Goal: Find specific page/section: Find specific page/section

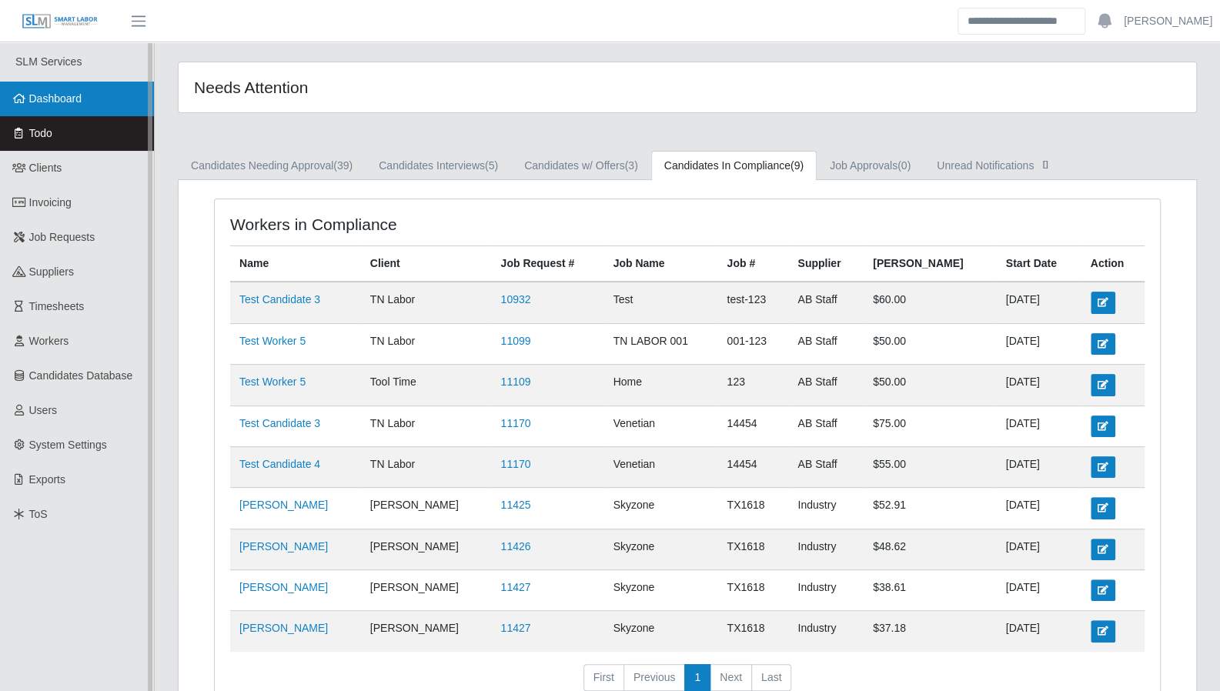
click at [62, 104] on span "Dashboard" at bounding box center [55, 98] width 53 height 12
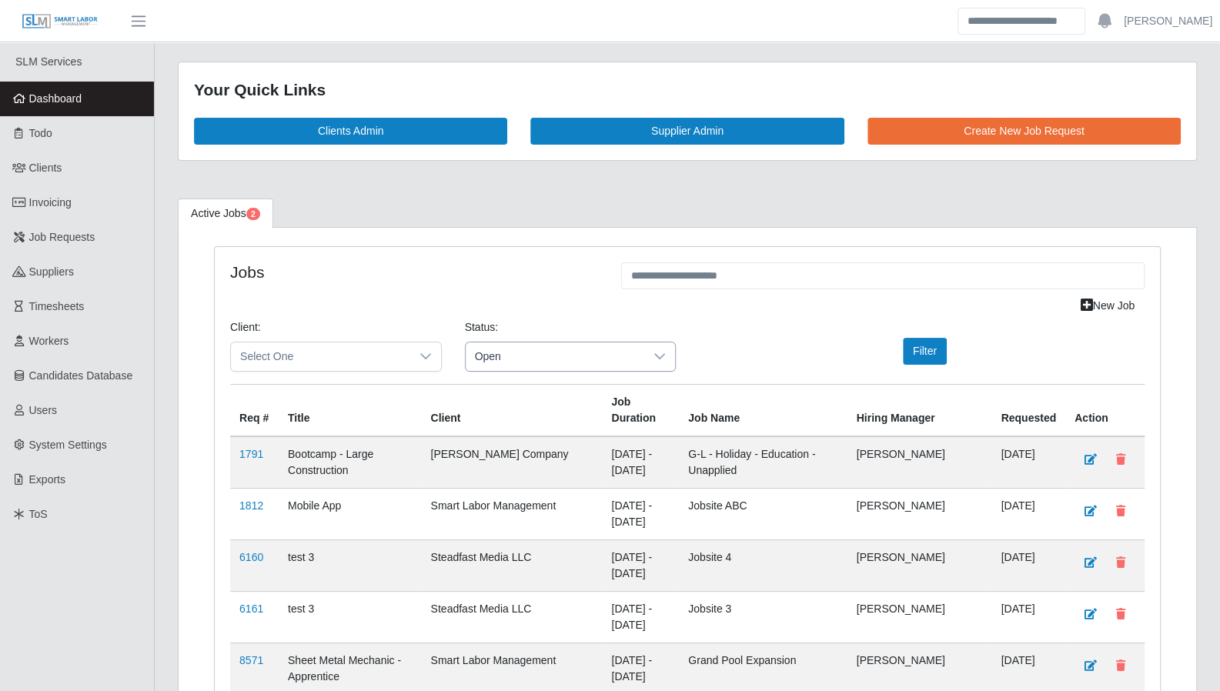
click at [539, 359] on span "Open" at bounding box center [555, 356] width 179 height 28
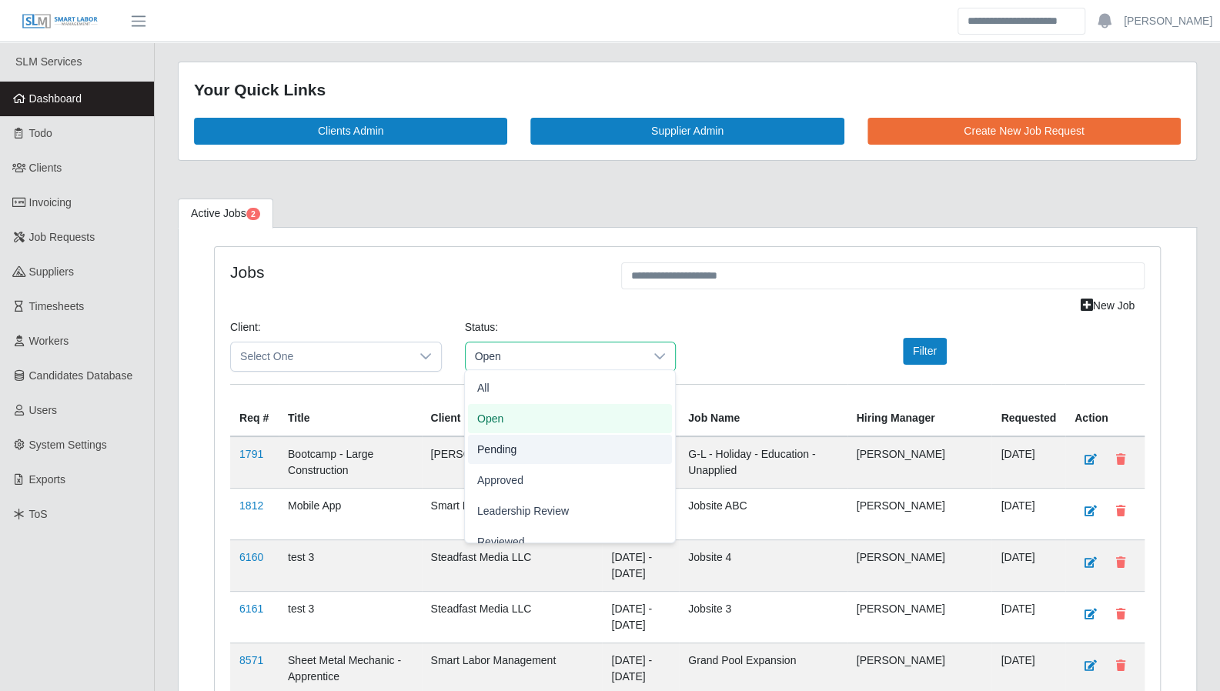
click at [516, 441] on li "Pending" at bounding box center [570, 449] width 204 height 29
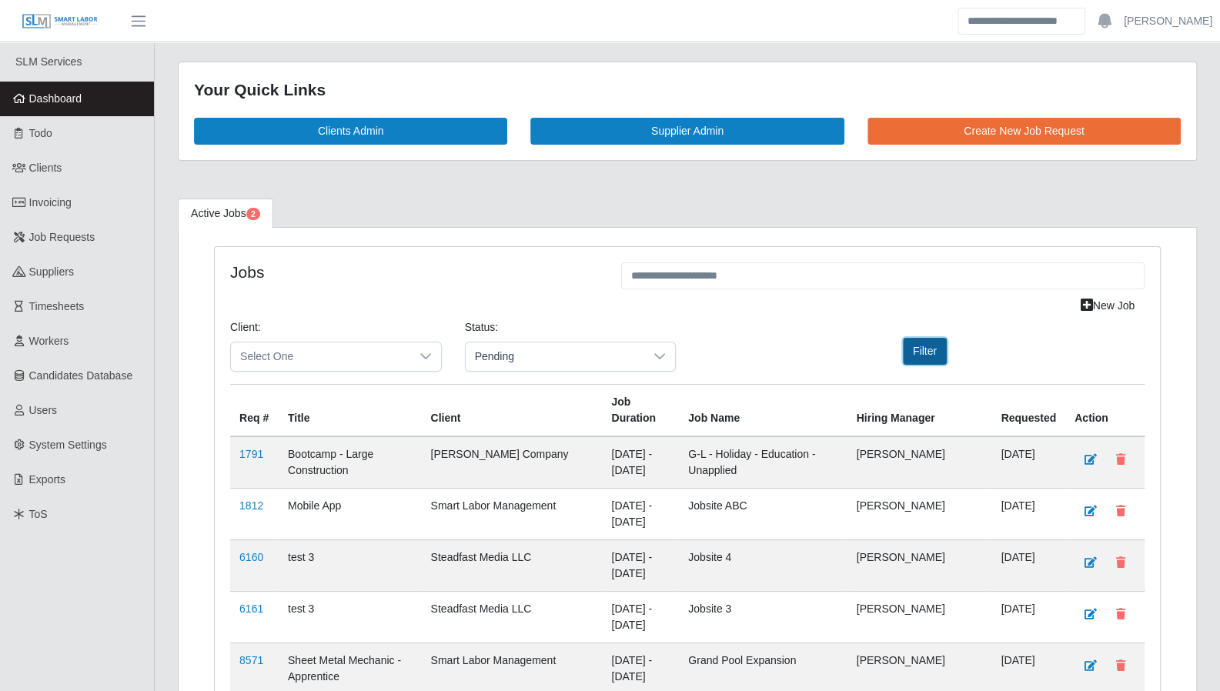
click at [917, 353] on button "Filter" at bounding box center [925, 351] width 44 height 27
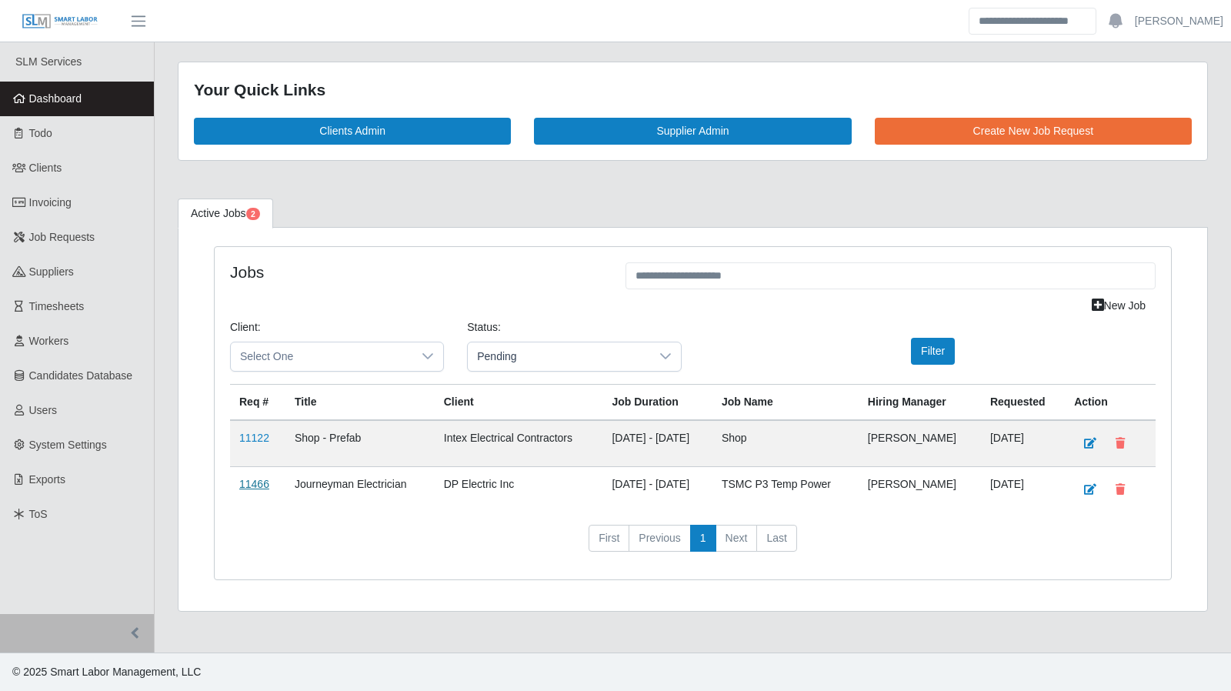
click at [258, 478] on link "11466" at bounding box center [254, 484] width 30 height 12
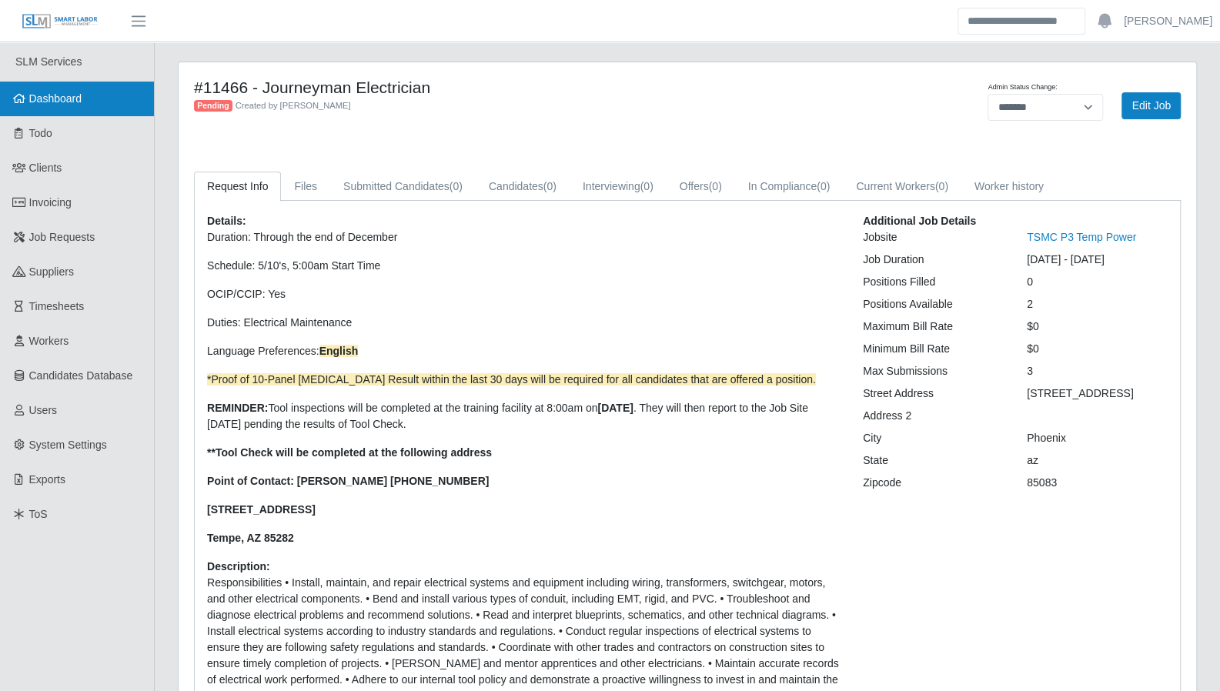
click at [64, 101] on span "Dashboard" at bounding box center [55, 98] width 53 height 12
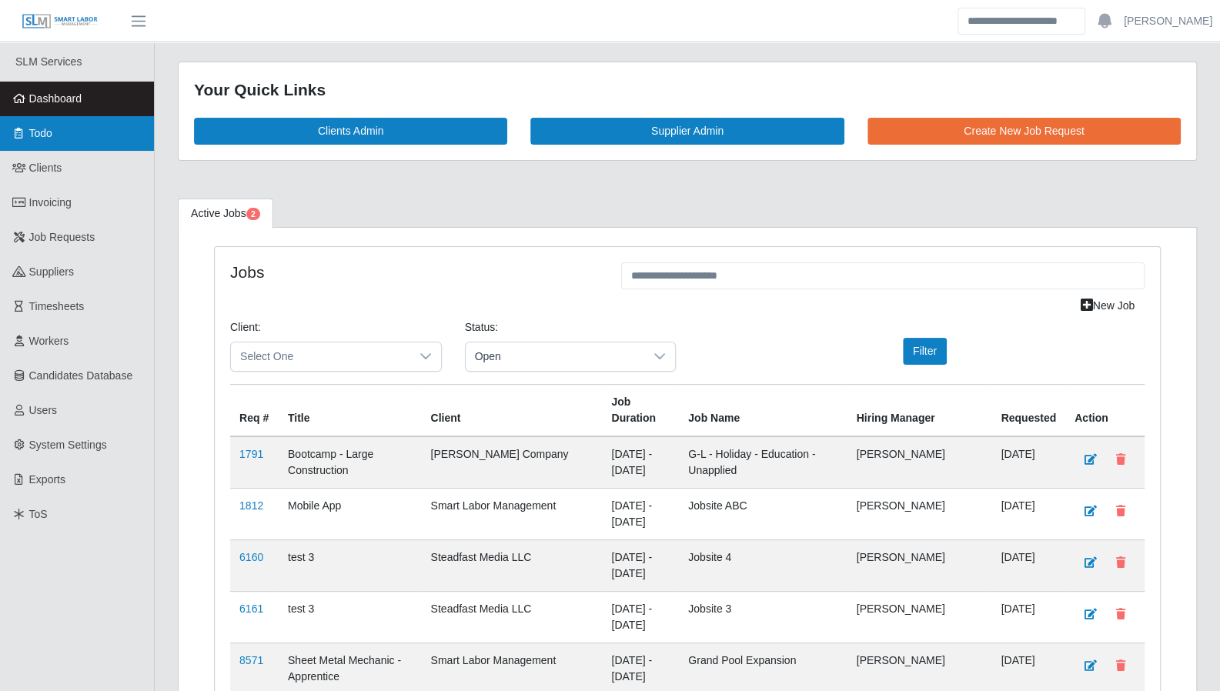
click at [45, 133] on span "Todo" at bounding box center [40, 133] width 23 height 12
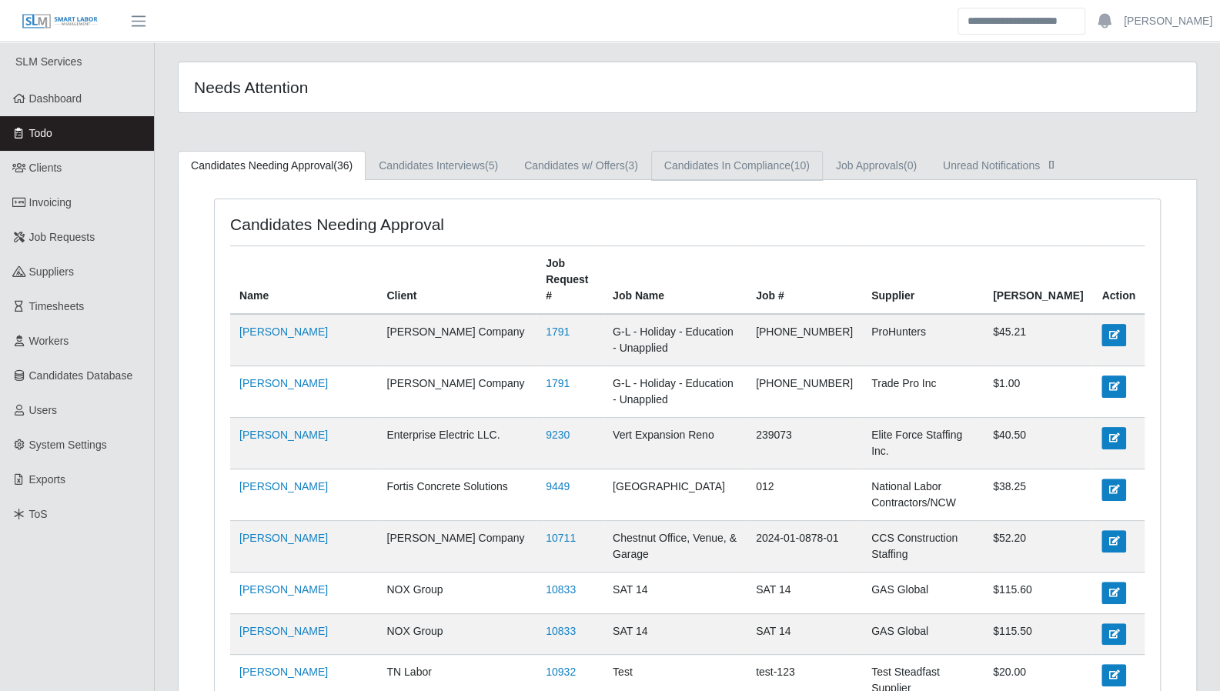
click at [696, 175] on link "Candidates In Compliance (10)" at bounding box center [737, 166] width 172 height 30
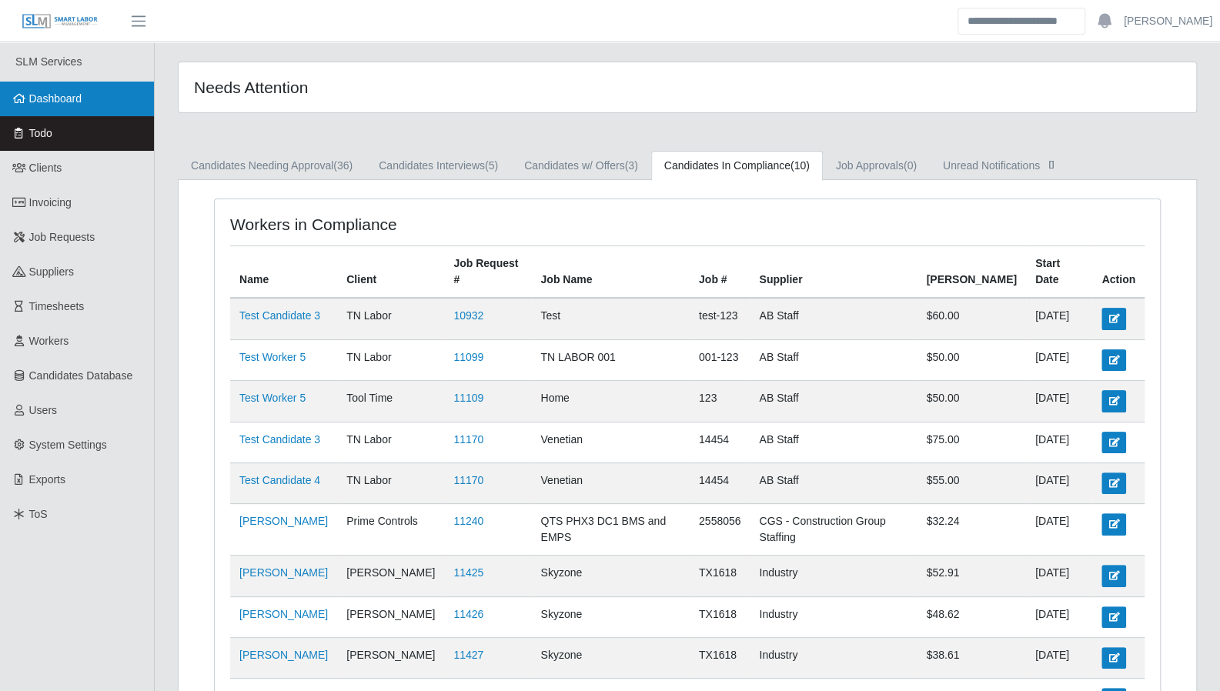
click at [82, 89] on link "Dashboard" at bounding box center [77, 99] width 154 height 35
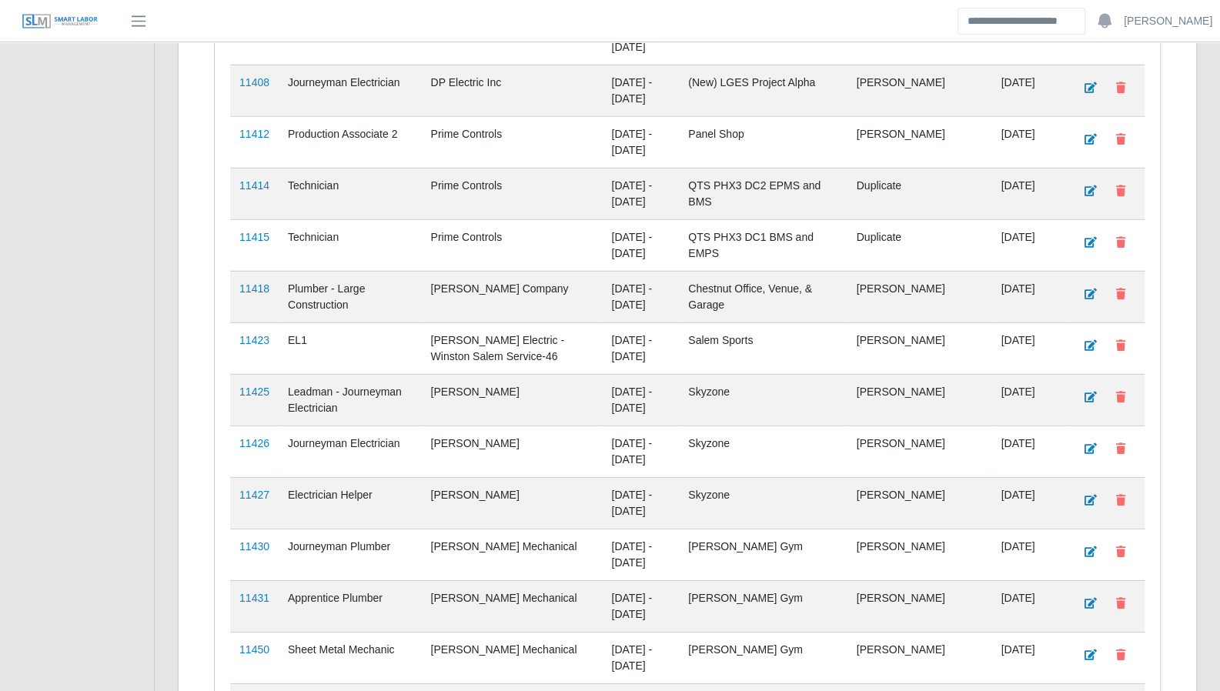
scroll to position [2787, 0]
